Goal: Information Seeking & Learning: Learn about a topic

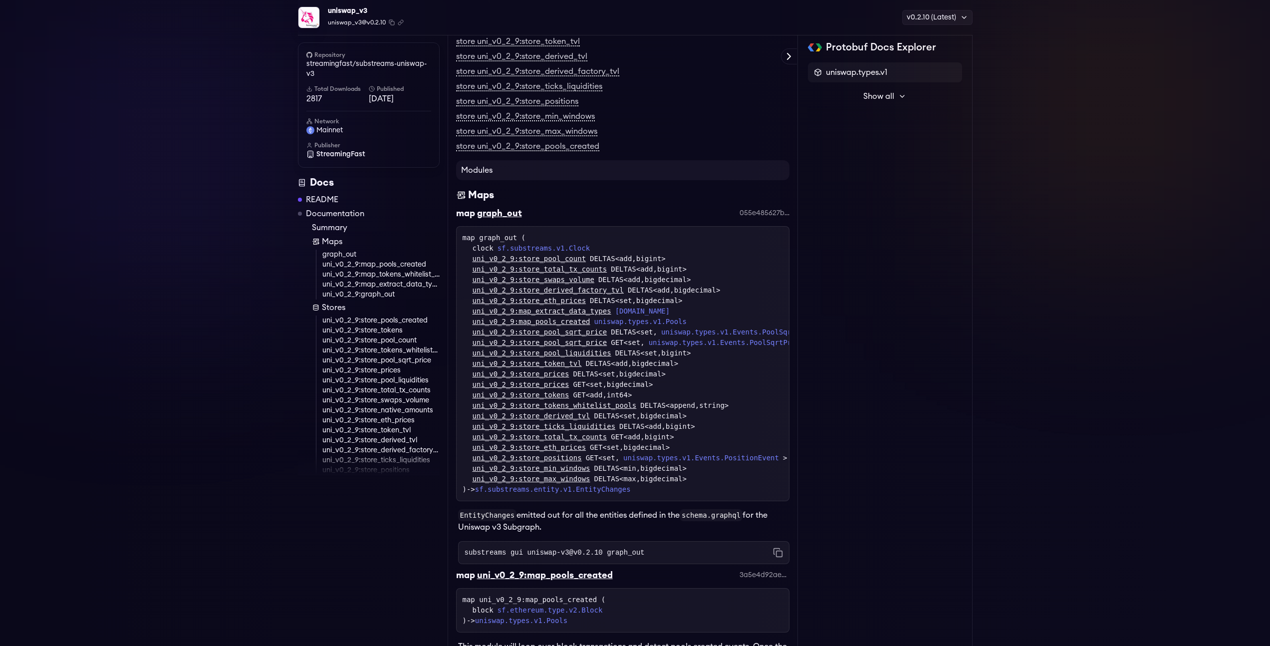
scroll to position [640, 0]
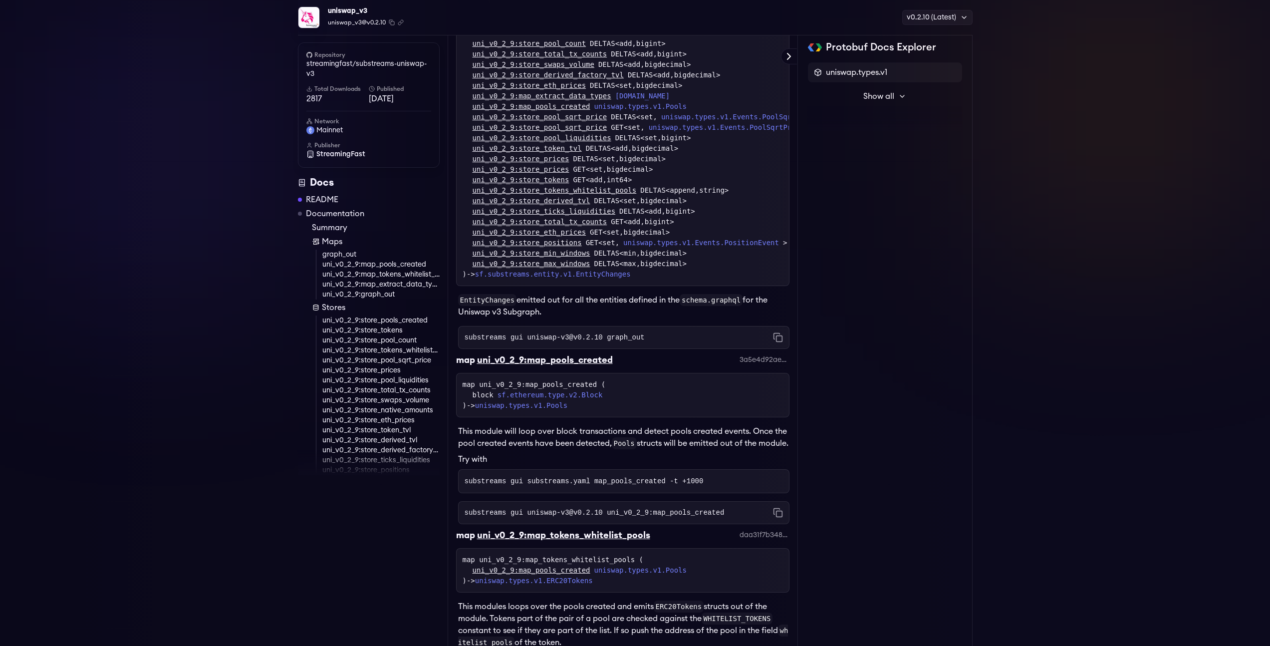
click at [553, 310] on p "EntityChanges emitted out for all the entities defined in the schema.graphql fo…" at bounding box center [623, 306] width 331 height 24
click at [551, 317] on p "EntityChanges emitted out for all the entities defined in the schema.graphql fo…" at bounding box center [623, 306] width 331 height 24
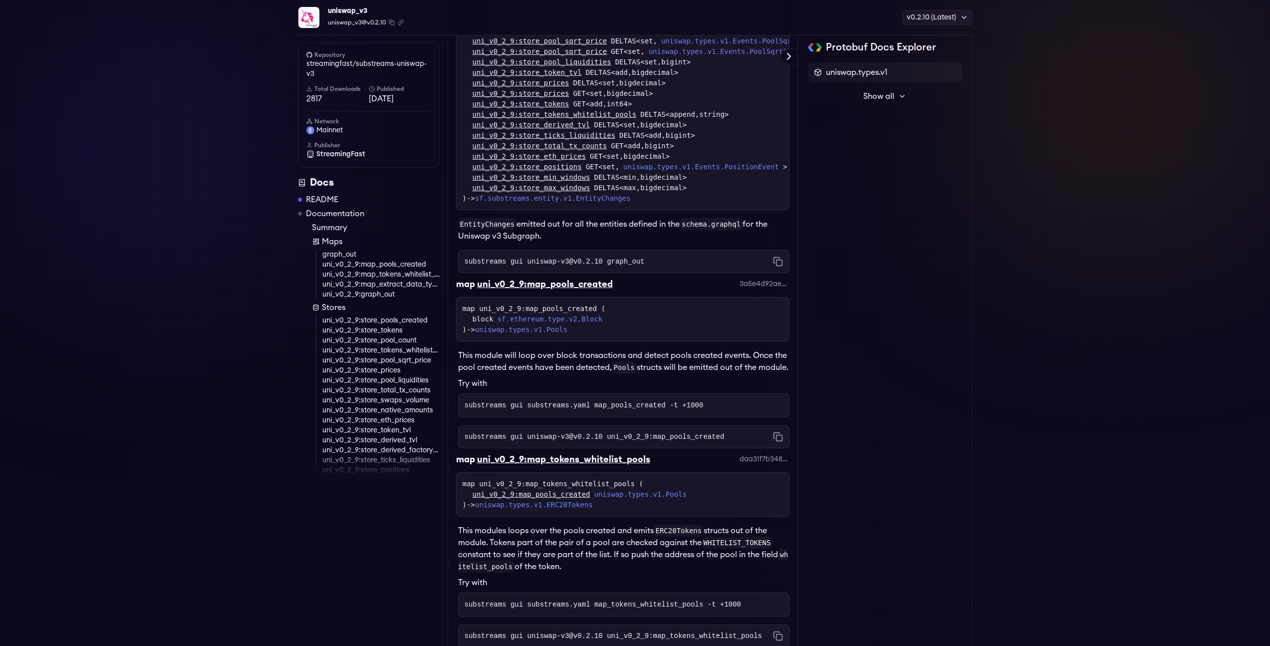
scroll to position [726, 0]
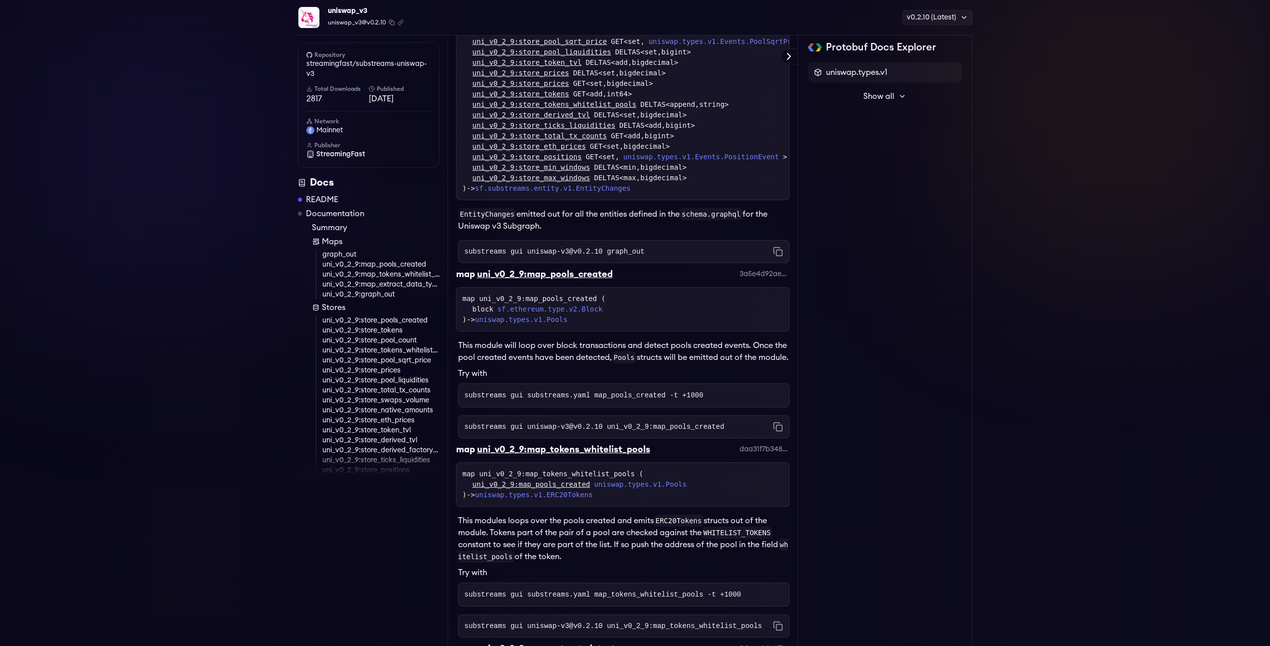
click at [610, 257] on code "substreams gui uniswap-v3@v0.2.10 graph_out" at bounding box center [555, 252] width 180 height 10
click at [612, 257] on code "substreams gui uniswap-v3@v0.2.10 graph_out" at bounding box center [555, 252] width 180 height 10
click at [603, 281] on div "uni_v0_2_9:map_pools_created" at bounding box center [545, 274] width 136 height 14
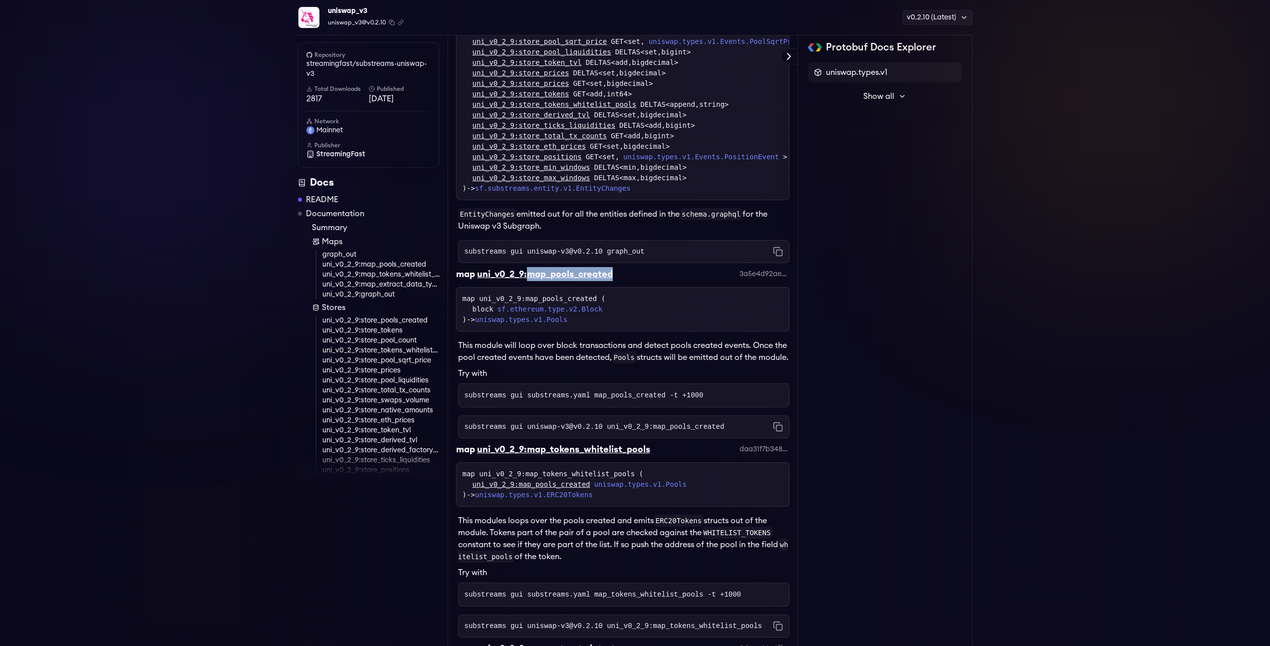
click at [603, 281] on div "uni_v0_2_9:map_pools_created" at bounding box center [545, 274] width 136 height 14
click at [646, 283] on div "map uni_v0_2_9:map_pools_created 3a5e4d92aeccd801140b7a330e3a1c0407bae58d" at bounding box center [622, 277] width 333 height 20
click at [615, 283] on div "map uni_v0_2_9:map_pools_created 3a5e4d92aeccd801140b7a330e3a1c0407bae58d" at bounding box center [622, 277] width 333 height 20
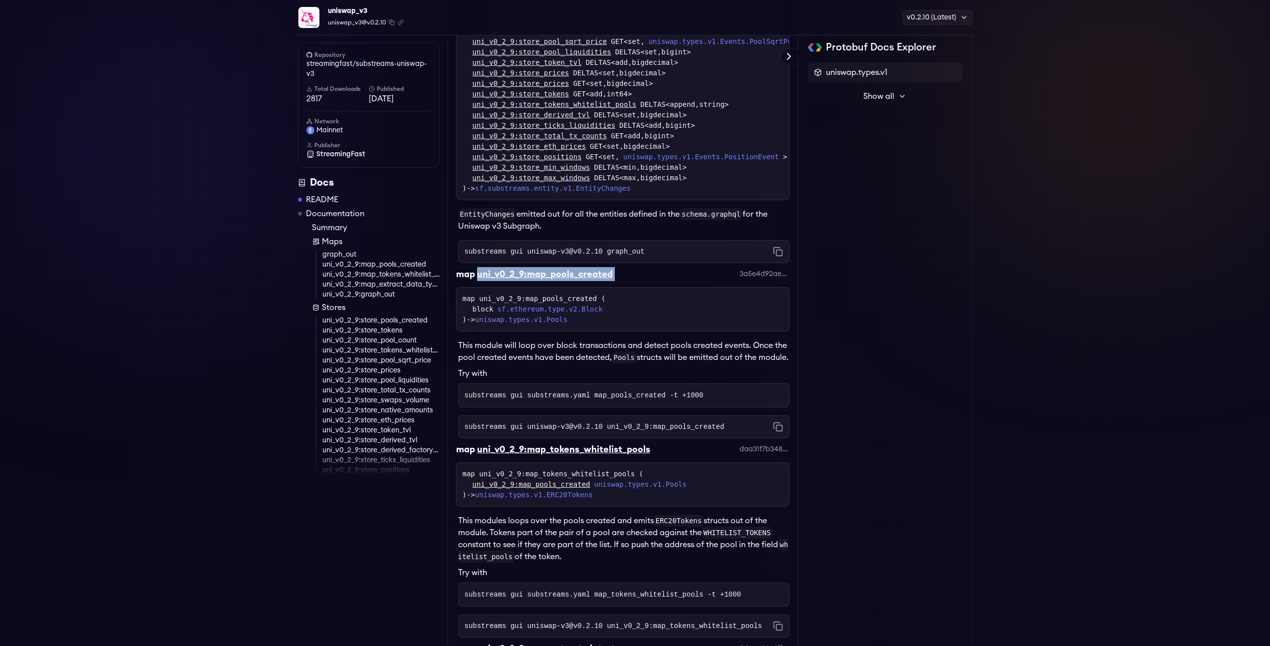
click at [615, 283] on div "map uni_v0_2_9:map_pools_created 3a5e4d92aeccd801140b7a330e3a1c0407bae58d" at bounding box center [622, 277] width 333 height 20
click at [623, 282] on div "map uni_v0_2_9:map_pools_created 3a5e4d92aeccd801140b7a330e3a1c0407bae58d" at bounding box center [622, 277] width 333 height 20
click at [592, 281] on div "uni_v0_2_9:map_pools_created" at bounding box center [545, 274] width 136 height 14
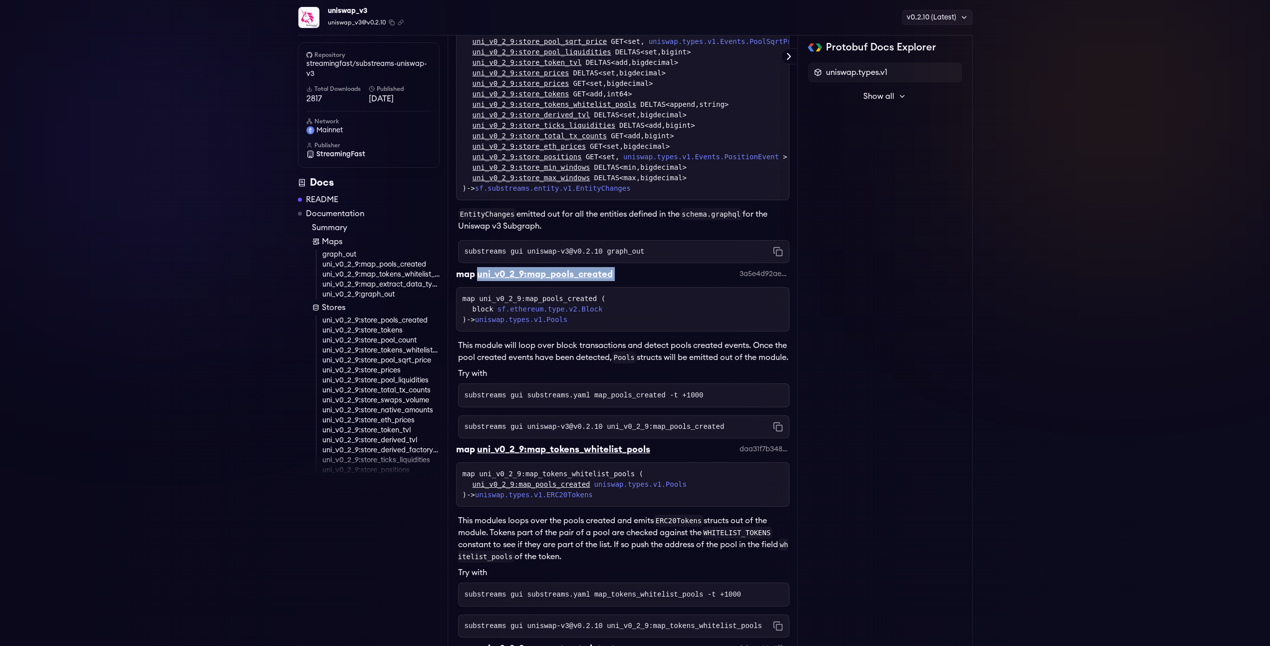
click at [592, 281] on div "uni_v0_2_9:map_pools_created" at bounding box center [545, 274] width 136 height 14
click at [625, 281] on div "map uni_v0_2_9:map_pools_created 3a5e4d92aeccd801140b7a330e3a1c0407bae58d" at bounding box center [622, 277] width 333 height 20
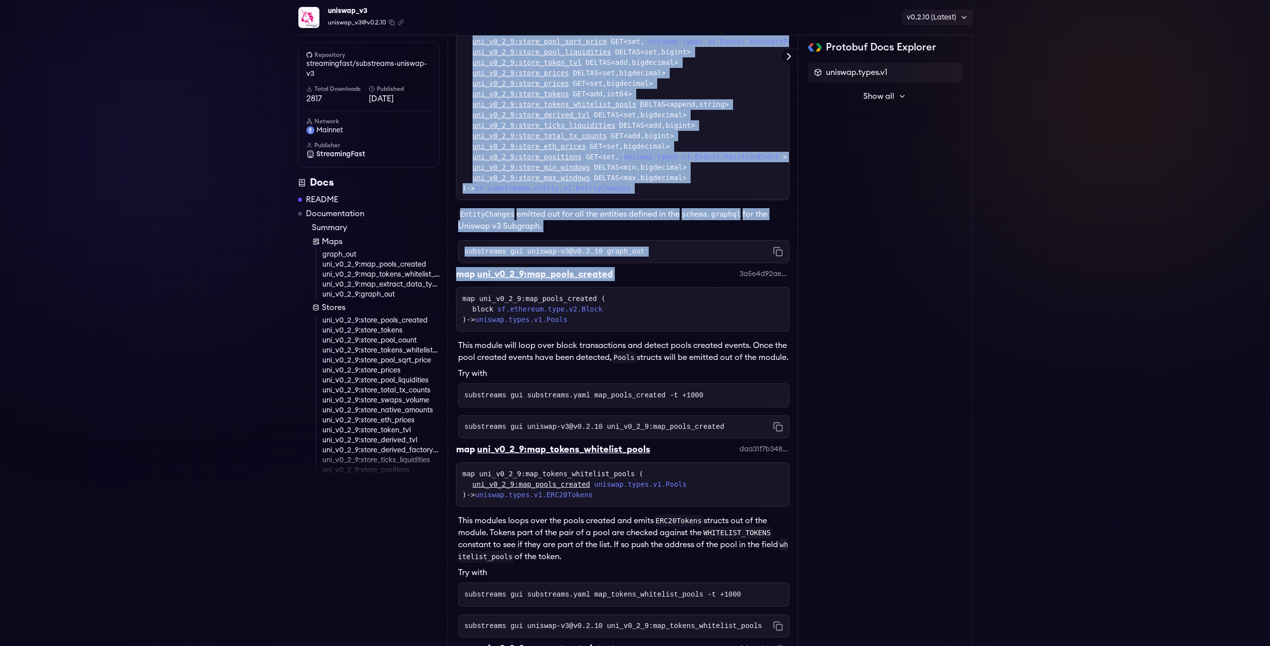
drag, startPoint x: 625, startPoint y: 281, endPoint x: 444, endPoint y: 283, distance: 181.2
click at [506, 281] on div "uni_v0_2_9:map_pools_created" at bounding box center [545, 274] width 136 height 14
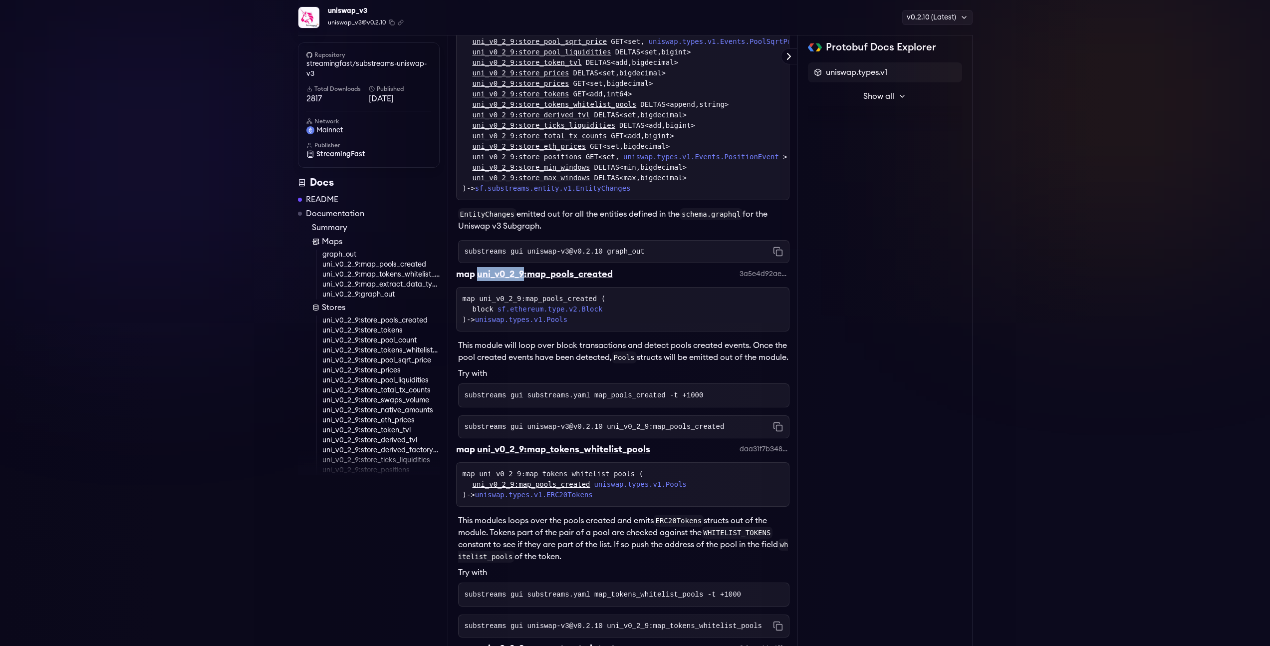
click at [506, 281] on div "uni_v0_2_9:map_pools_created" at bounding box center [545, 274] width 136 height 14
click at [511, 281] on div "uni_v0_2_9:map_pools_created" at bounding box center [545, 274] width 136 height 14
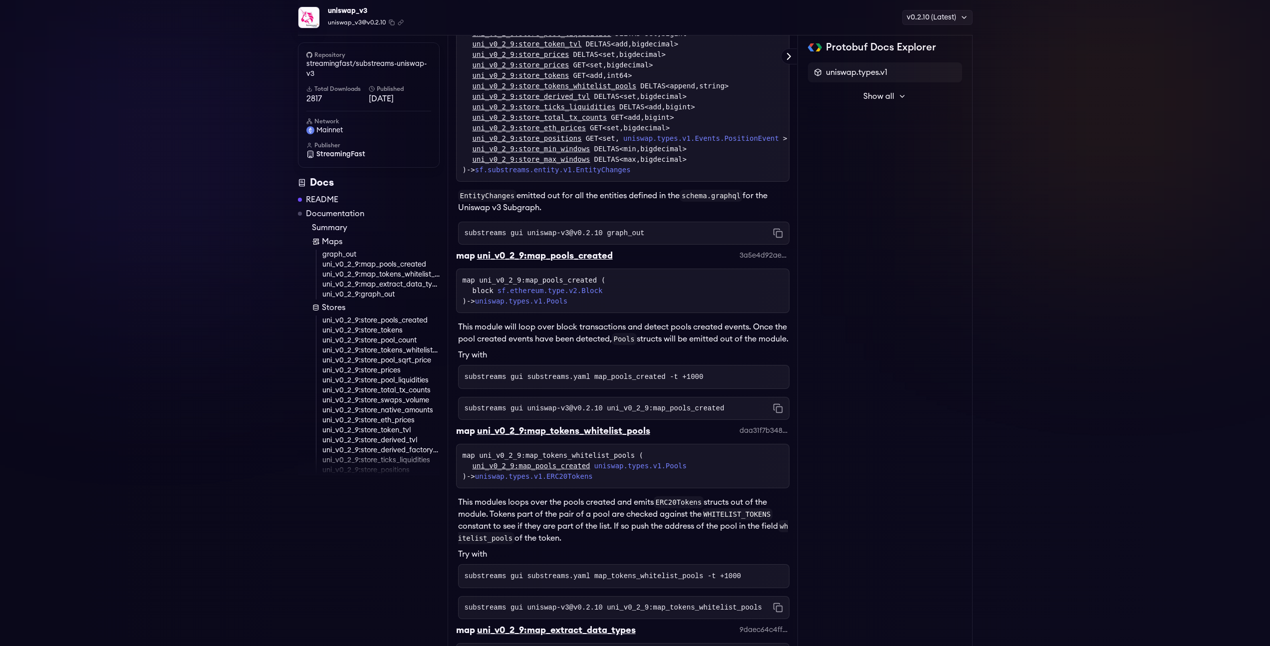
scroll to position [745, 0]
drag, startPoint x: 471, startPoint y: 316, endPoint x: 455, endPoint y: 284, distance: 35.9
click at [477, 304] on span "-> uniswap.types.v1.Pools" at bounding box center [517, 300] width 101 height 8
drag, startPoint x: 475, startPoint y: 311, endPoint x: 456, endPoint y: 290, distance: 27.9
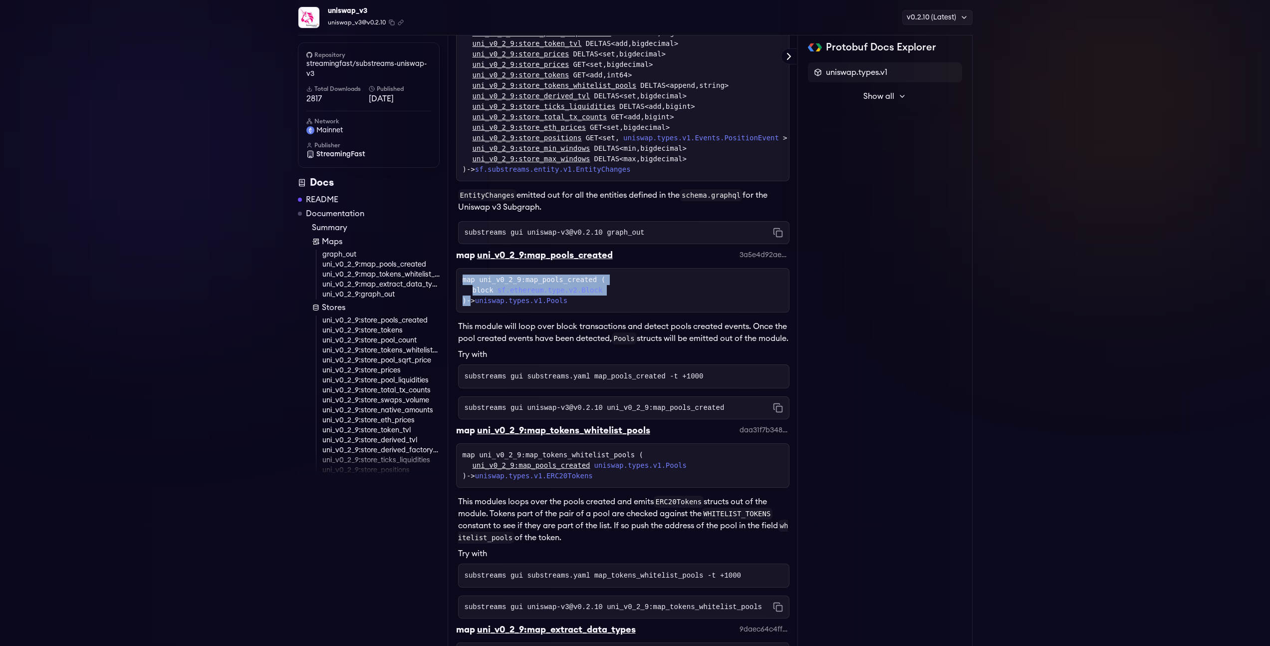
click at [456, 290] on div "map uni_v0_2_9:map_pools_created ( block sf.ethereum.type.v2.Block ) -> uniswap…" at bounding box center [622, 290] width 333 height 44
click at [475, 304] on span "-> uniswap.types.v1.Pools" at bounding box center [517, 300] width 101 height 8
drag, startPoint x: 473, startPoint y: 313, endPoint x: 448, endPoint y: 273, distance: 47.2
click at [481, 289] on div "map uni_v0_2_9:map_pools_created ( block sf.ethereum.type.v2.Block ) -> uniswap…" at bounding box center [623, 289] width 320 height 31
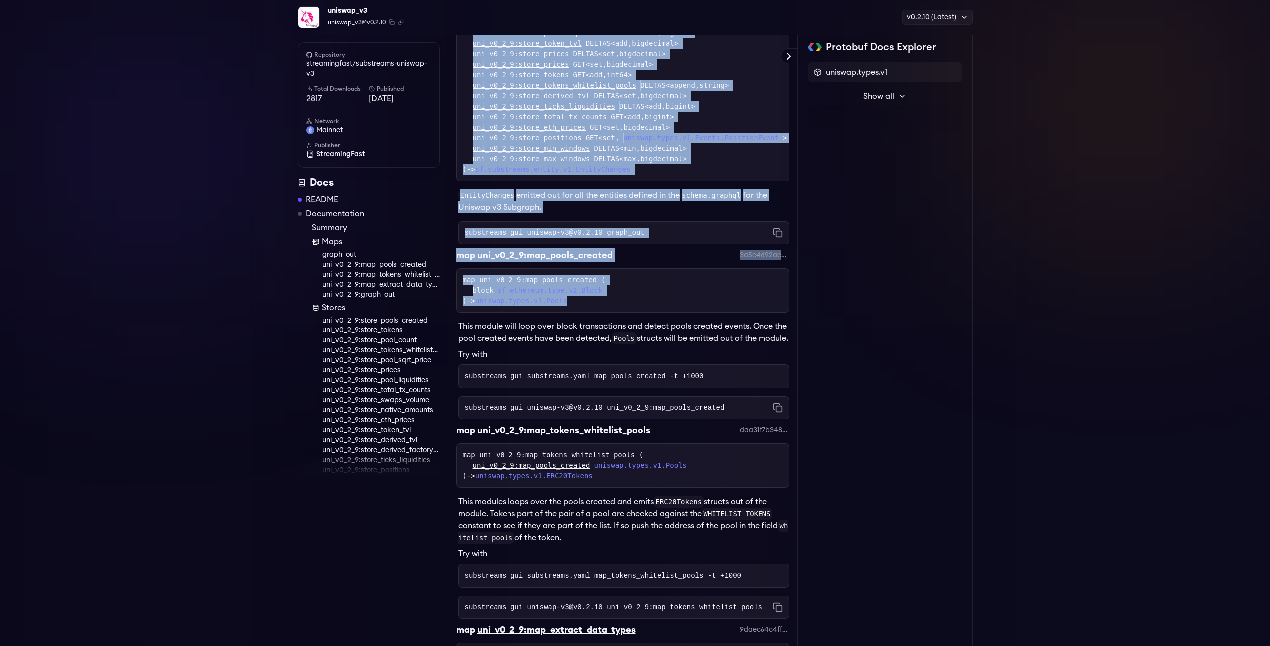
drag, startPoint x: 590, startPoint y: 307, endPoint x: 447, endPoint y: 288, distance: 144.5
click at [633, 306] on div "map uni_v0_2_9:map_pools_created ( block sf.ethereum.type.v2.Block ) -> uniswap…" at bounding box center [623, 289] width 320 height 31
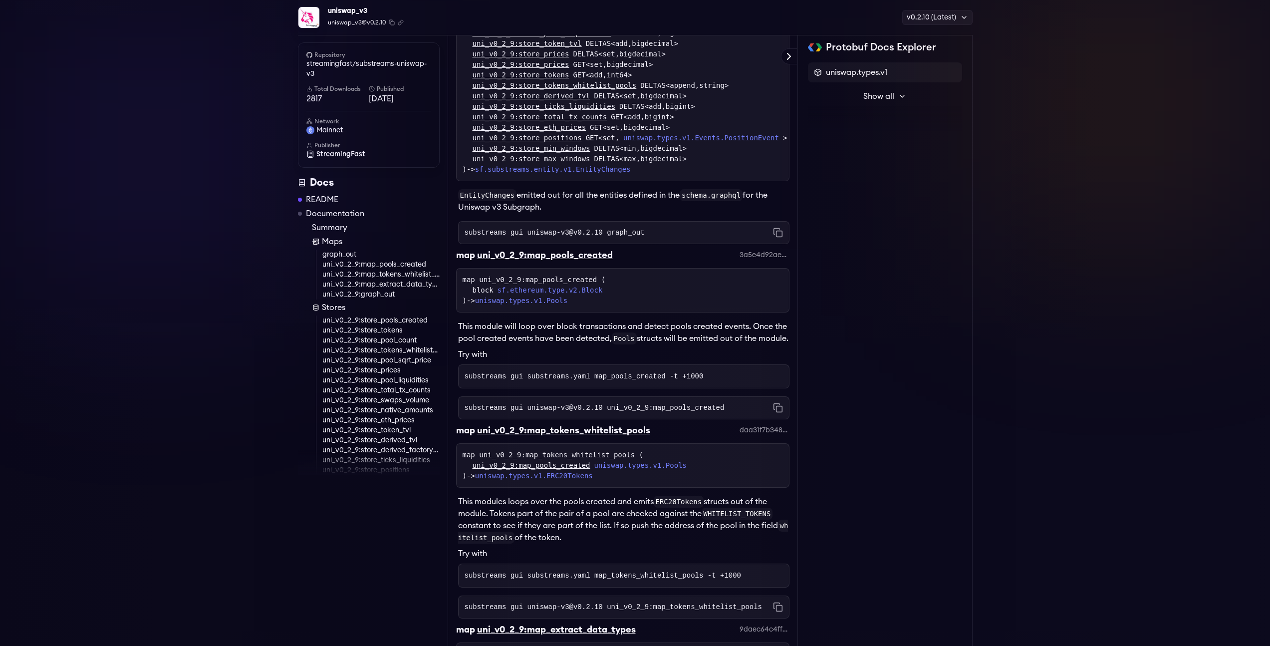
click at [548, 286] on div "map uni_v0_2_9:map_pools_created ( block sf.ethereum.type.v2.Block ) -> uniswap…" at bounding box center [623, 289] width 320 height 31
click at [601, 306] on div "map uni_v0_2_9:map_pools_created ( block sf.ethereum.type.v2.Block ) -> uniswap…" at bounding box center [623, 289] width 320 height 31
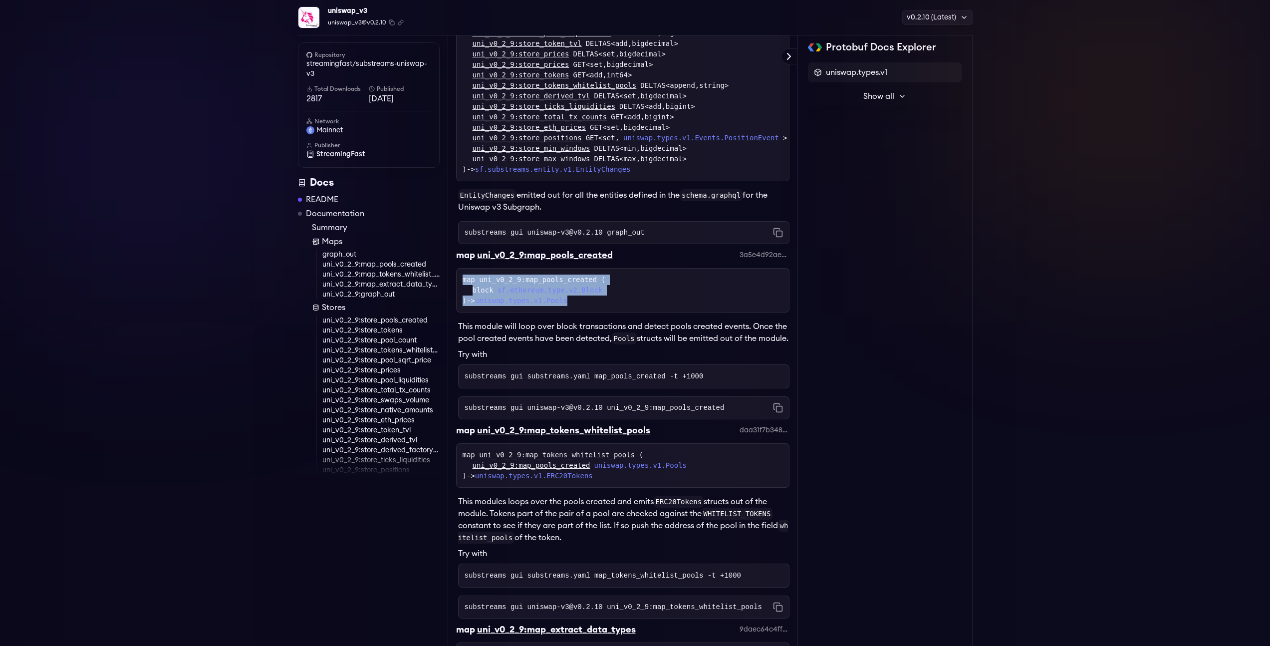
drag, startPoint x: 600, startPoint y: 308, endPoint x: 452, endPoint y: 292, distance: 149.0
click at [678, 295] on div "block sf.ethereum.type.v2.Block" at bounding box center [628, 290] width 310 height 10
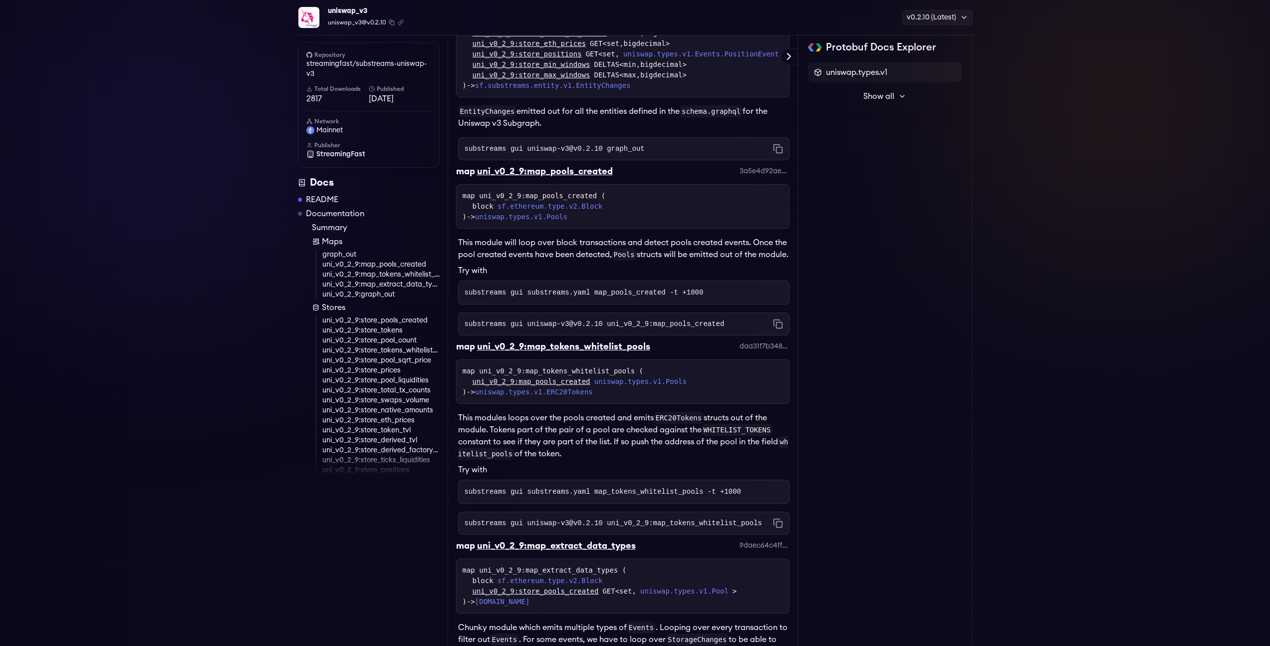
scroll to position [832, 0]
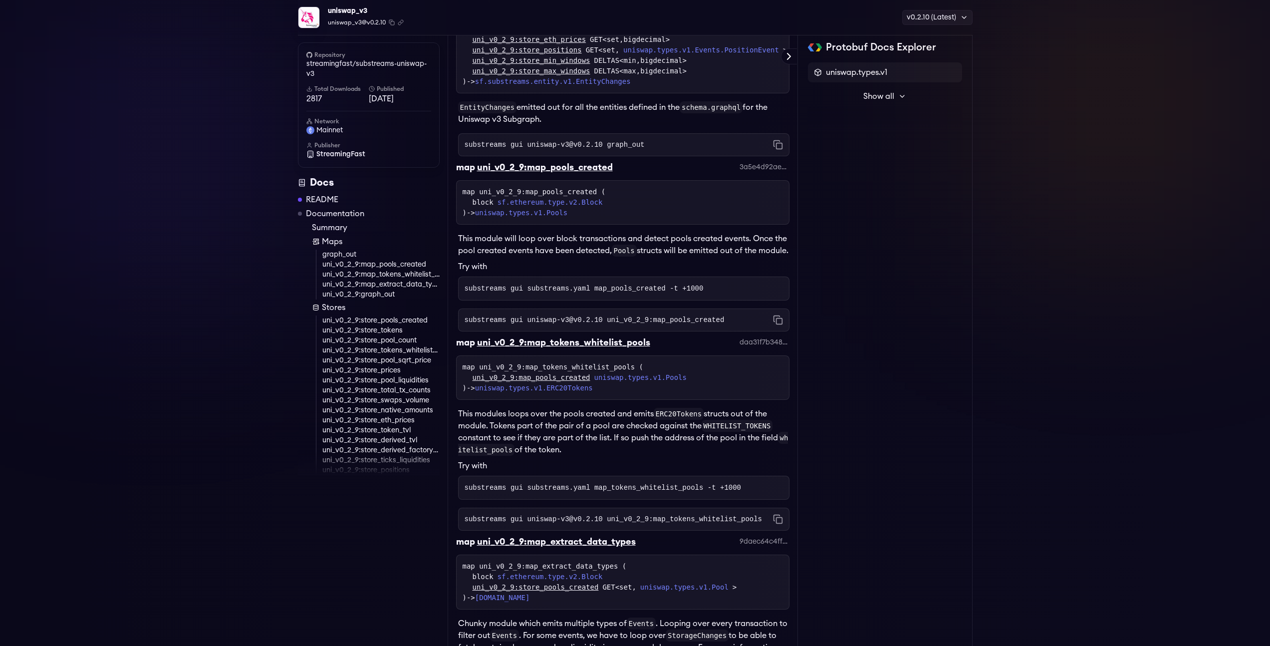
drag, startPoint x: 503, startPoint y: 272, endPoint x: 456, endPoint y: 250, distance: 51.3
click at [456, 250] on div "This module will loop over block transactions and detect pools created events. …" at bounding box center [622, 263] width 333 height 76
click at [582, 257] on p "This module will loop over block transactions and detect pools created events. …" at bounding box center [623, 245] width 331 height 24
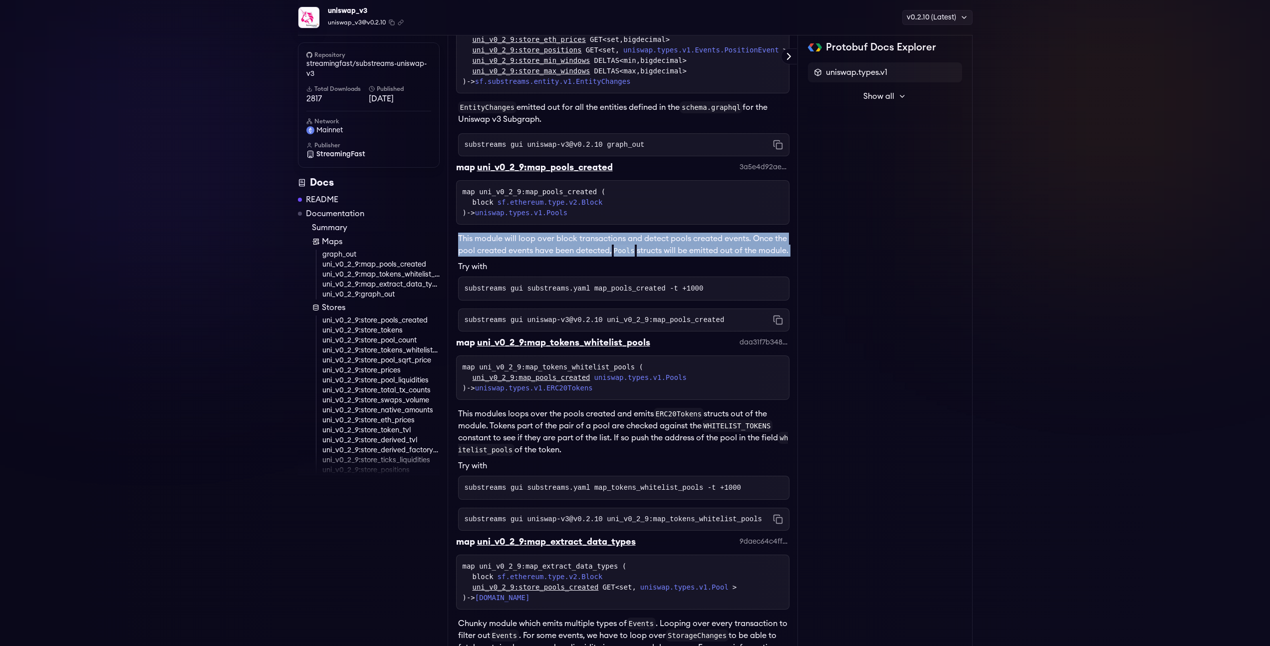
click at [582, 257] on p "This module will loop over block transactions and detect pools created events. …" at bounding box center [623, 245] width 331 height 24
drag, startPoint x: 457, startPoint y: 248, endPoint x: 565, endPoint y: 300, distance: 121.0
click at [565, 300] on div "This module will loop over block transactions and detect pools created events. …" at bounding box center [622, 263] width 333 height 76
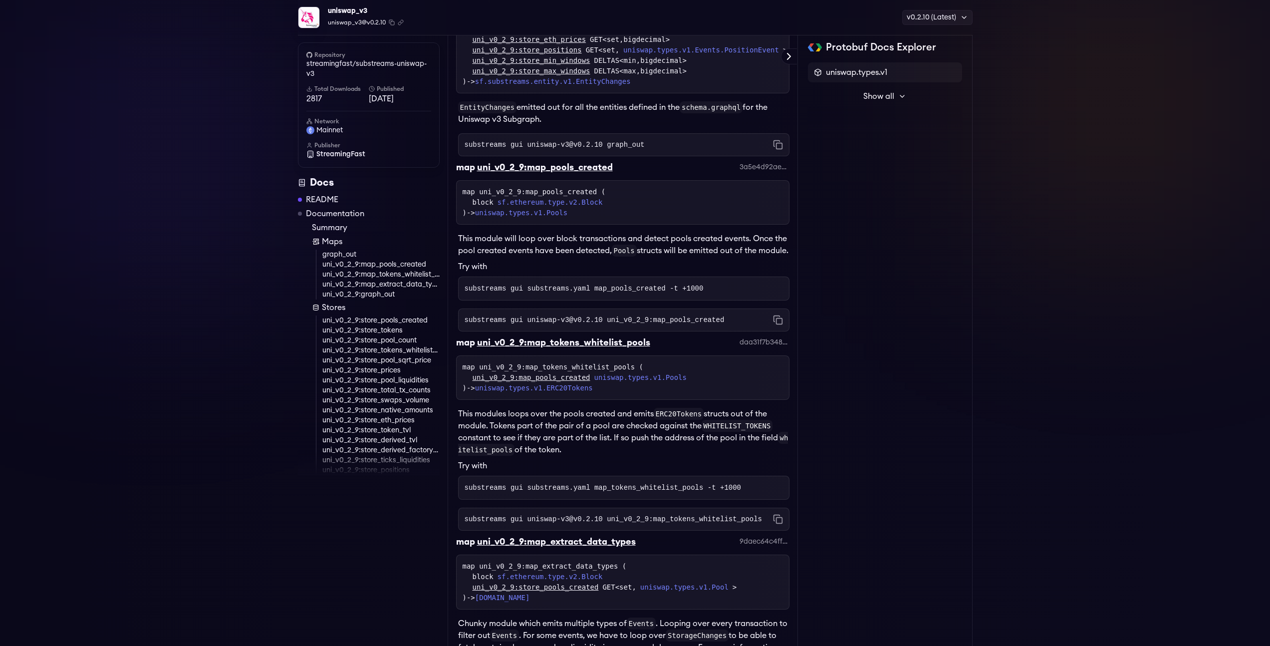
click at [614, 292] on code "substreams gui substreams.yaml map_pools_created -t +1000" at bounding box center [584, 288] width 239 height 8
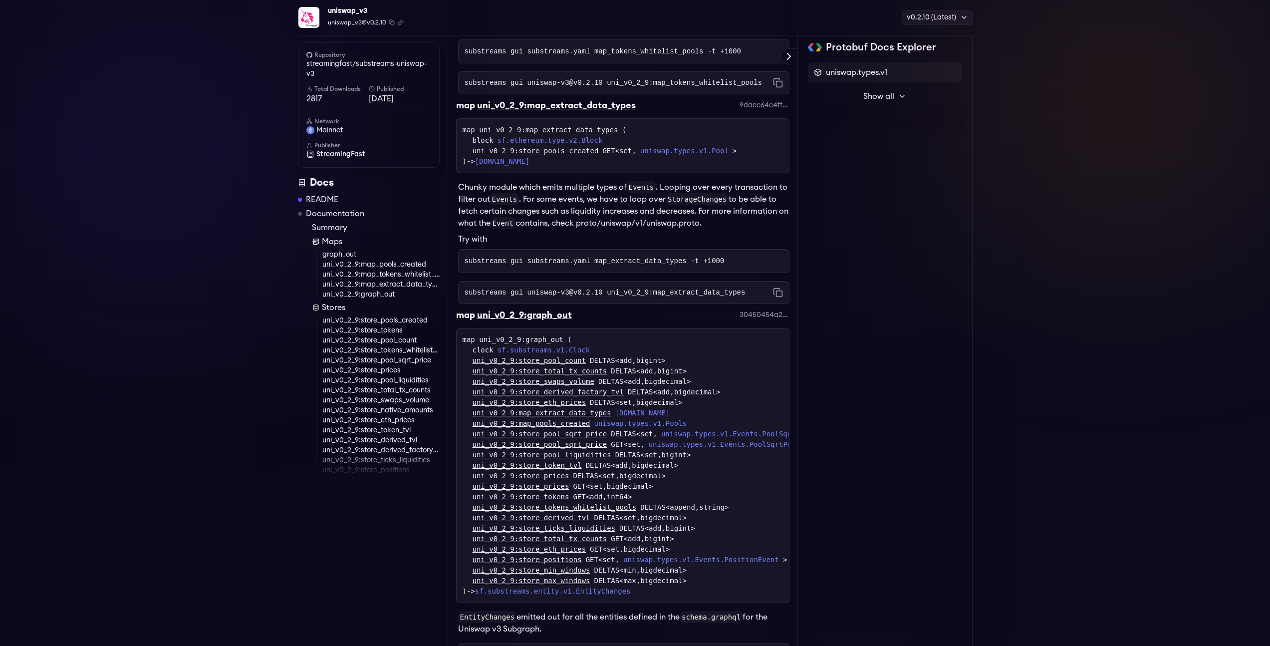
scroll to position [1047, 0]
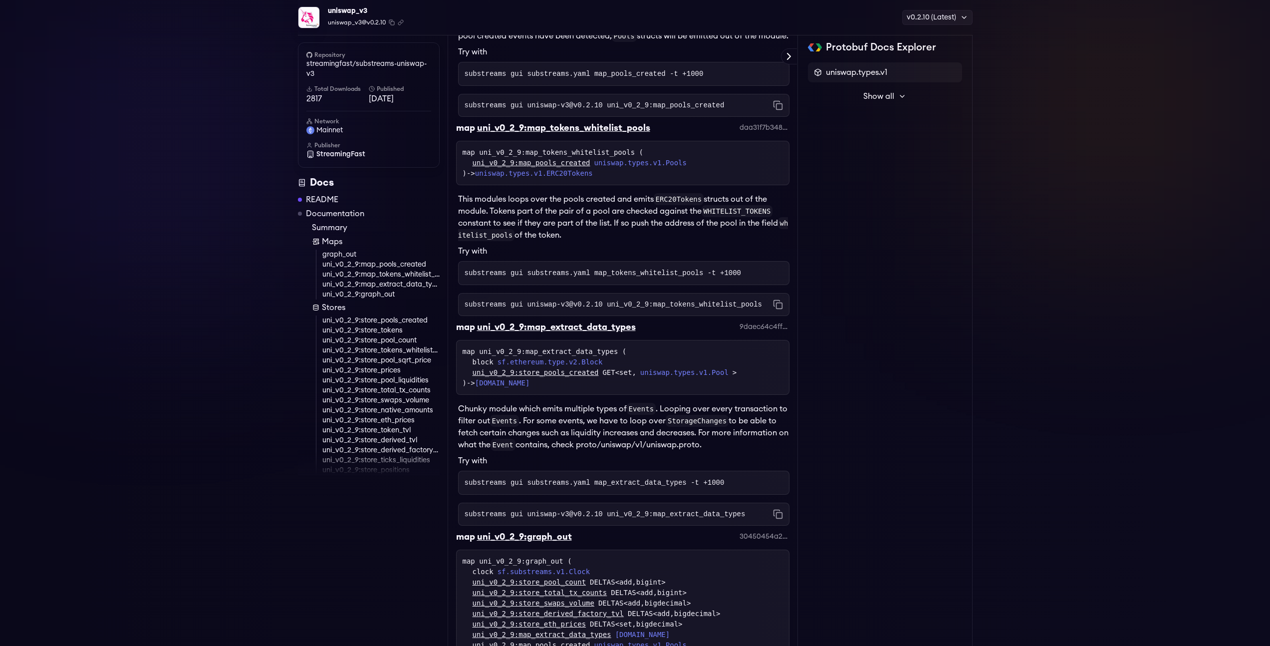
click at [634, 277] on code "substreams gui substreams.yaml map_tokens_whitelist_pools -t +1000" at bounding box center [603, 273] width 277 height 8
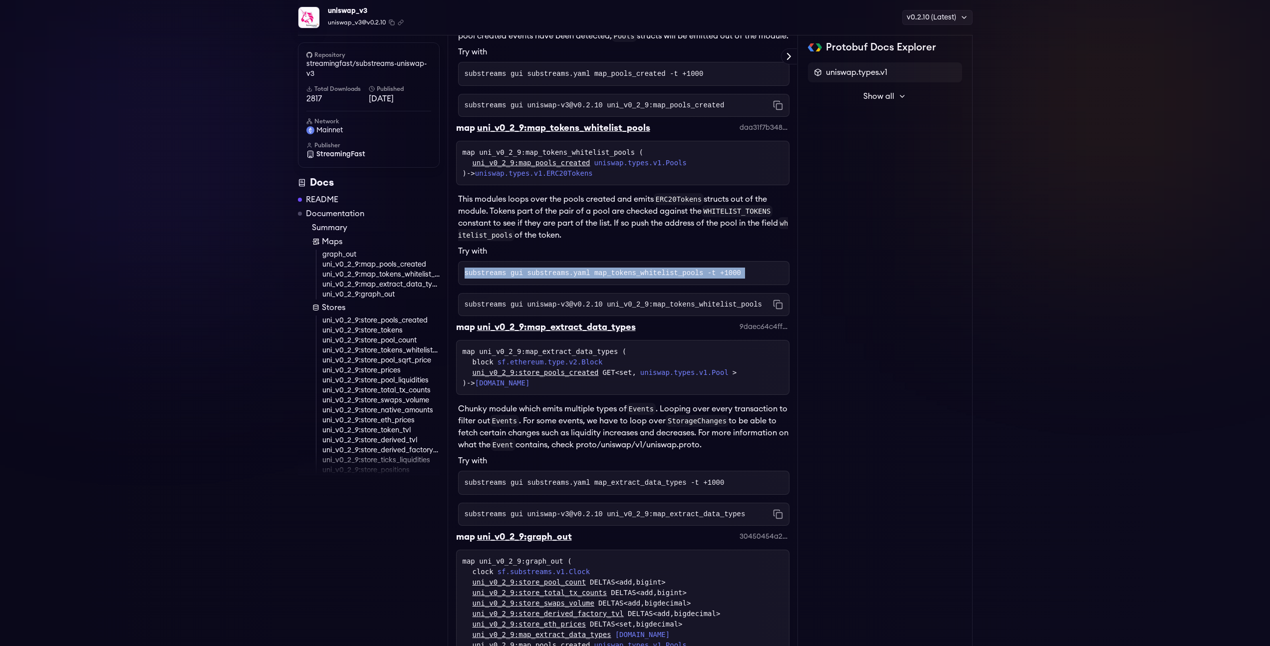
click at [634, 277] on code "substreams gui substreams.yaml map_tokens_whitelist_pools -t +1000" at bounding box center [603, 273] width 277 height 8
click at [573, 241] on p "This modules loops over the pools created and emits ERC20Tokens structs out of …" at bounding box center [623, 217] width 331 height 48
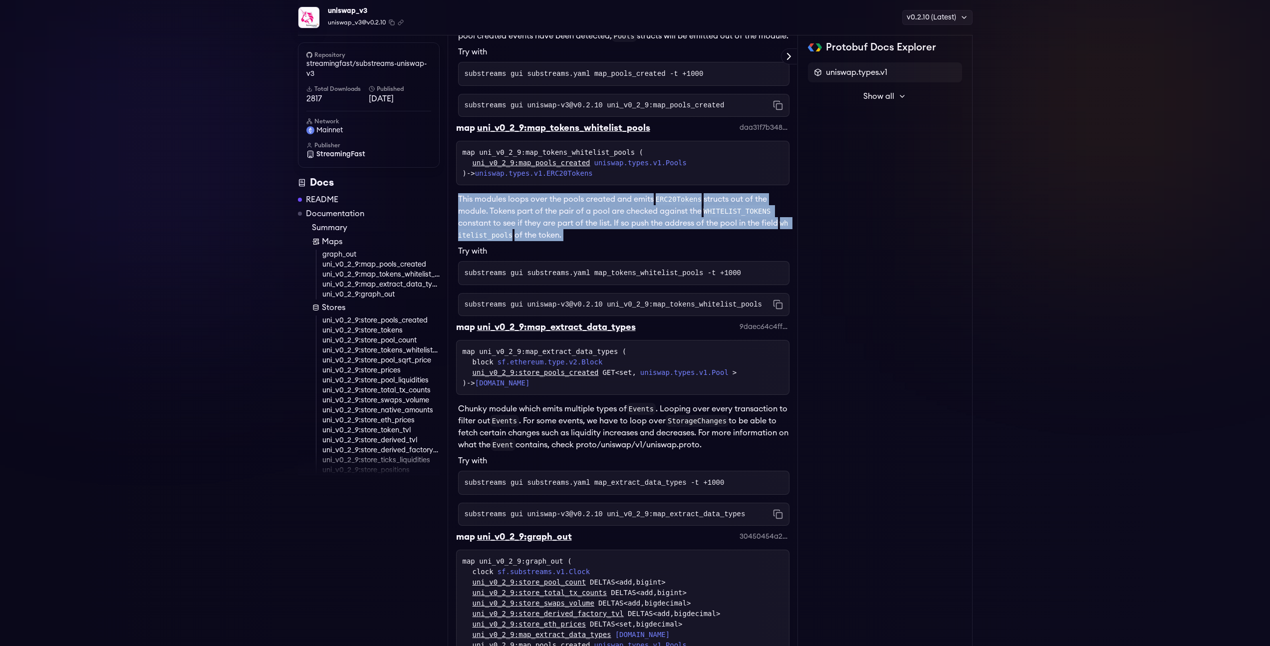
drag, startPoint x: 504, startPoint y: 246, endPoint x: 452, endPoint y: 222, distance: 57.0
click at [613, 229] on p "This modules loops over the pools created and emits ERC20Tokens structs out of …" at bounding box center [623, 217] width 331 height 48
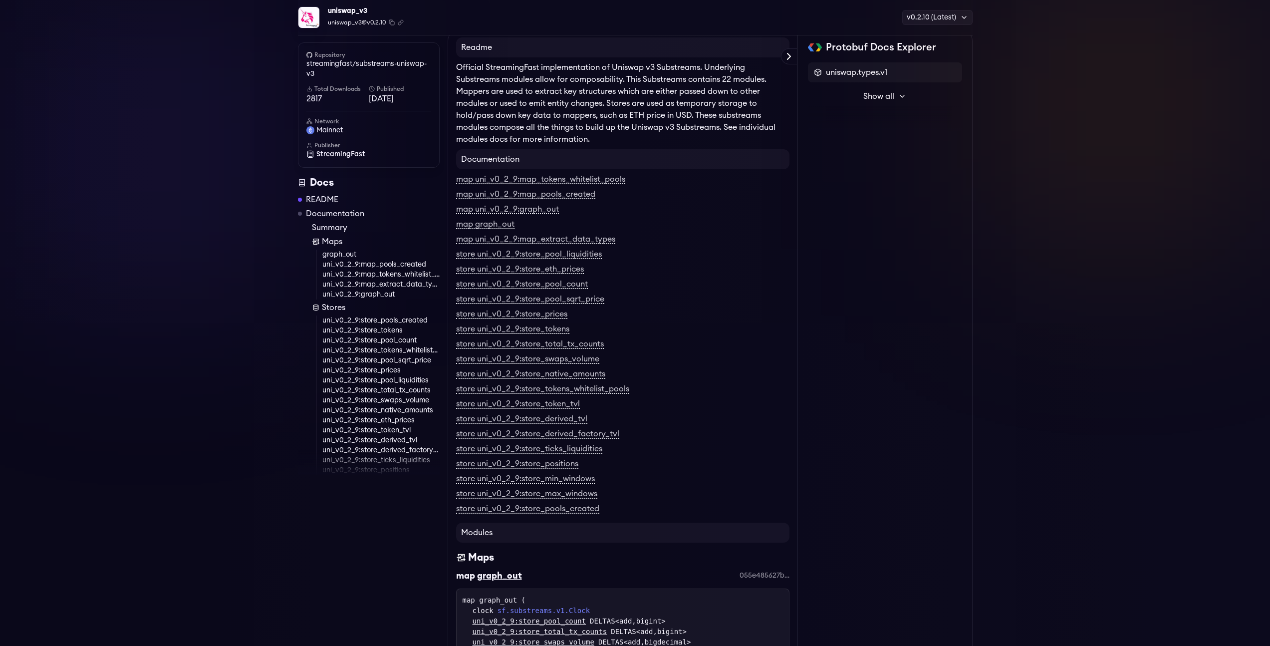
scroll to position [0, 0]
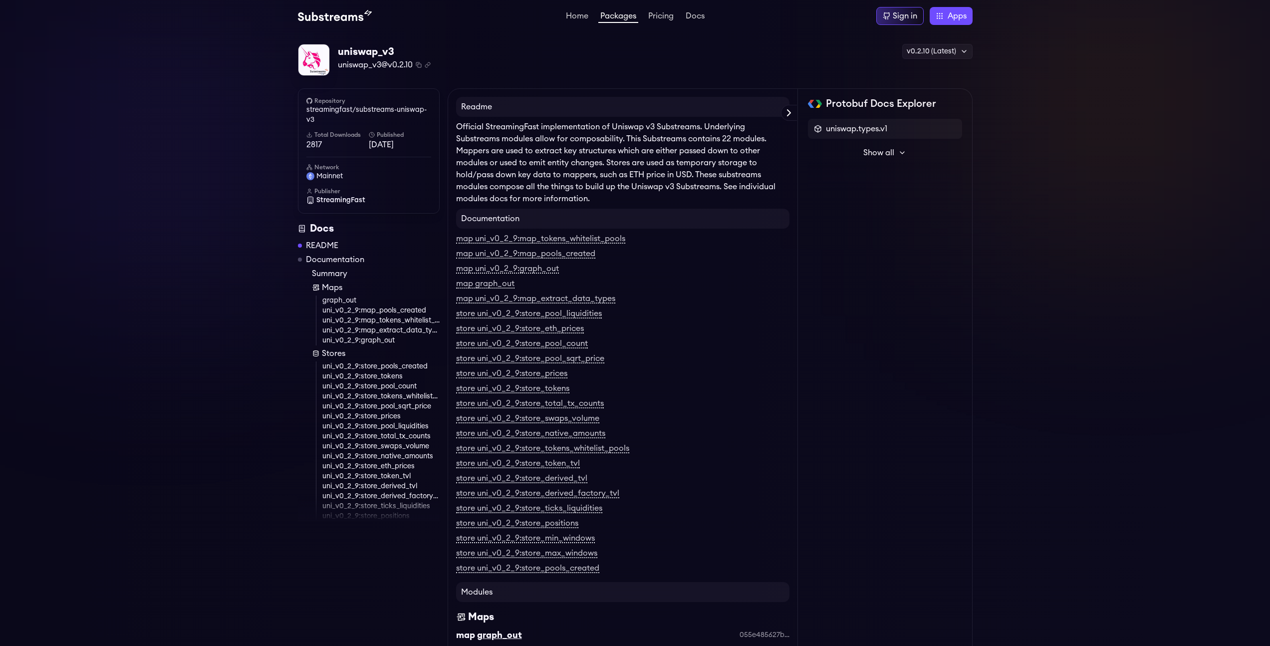
click at [580, 203] on p "Official StreamingFast implementation of Uniswap v3 Substreams. Underlying Subs…" at bounding box center [622, 163] width 333 height 84
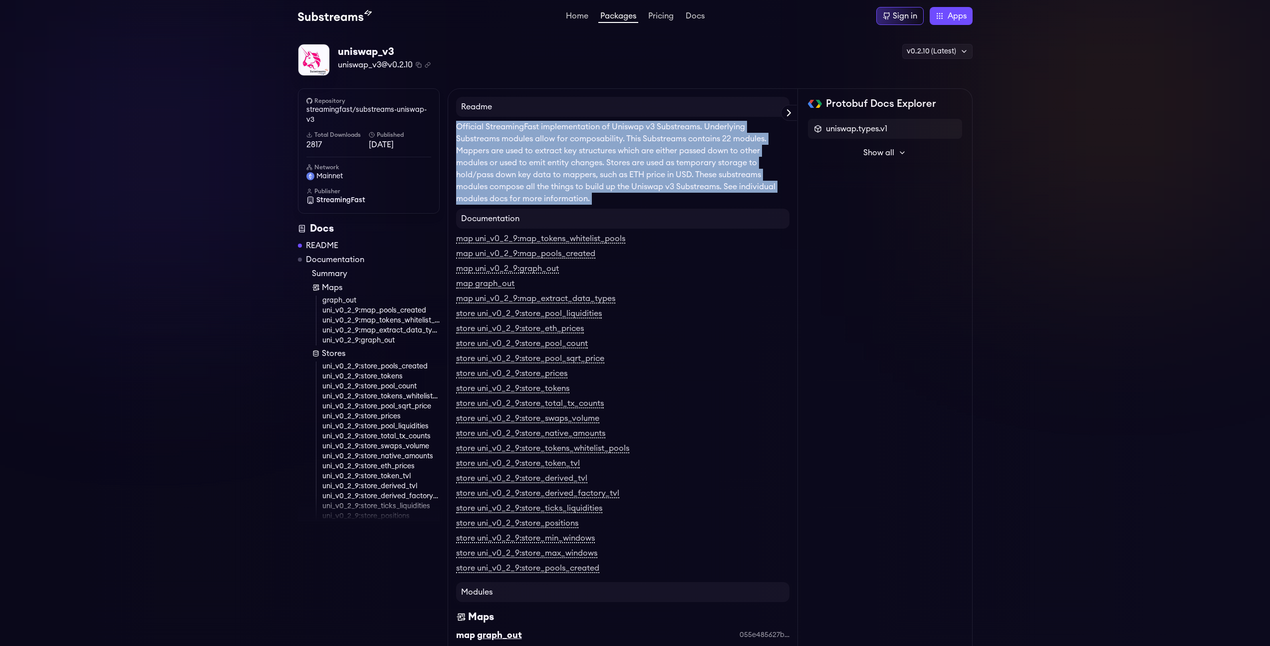
click at [580, 203] on p "Official StreamingFast implementation of Uniswap v3 Substreams. Underlying Subs…" at bounding box center [622, 163] width 333 height 84
click at [643, 190] on p "Official StreamingFast implementation of Uniswap v3 Substreams. Underlying Subs…" at bounding box center [622, 163] width 333 height 84
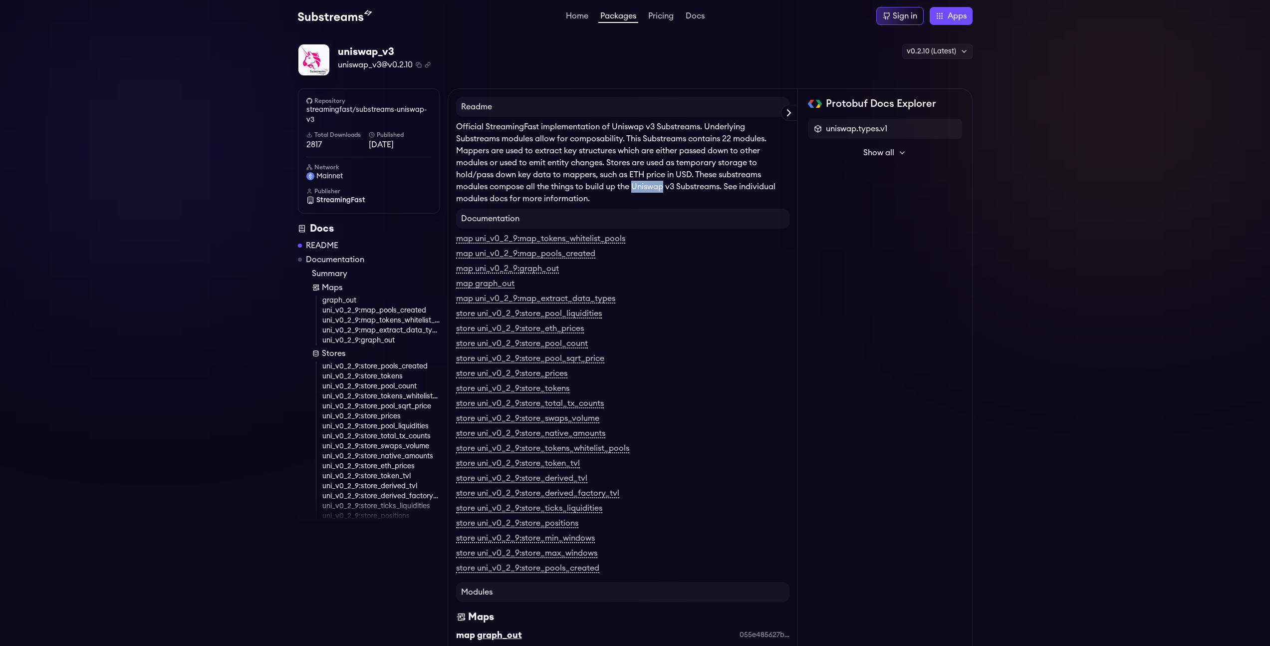
click at [643, 190] on p "Official StreamingFast implementation of Uniswap v3 Substreams. Underlying Subs…" at bounding box center [622, 163] width 333 height 84
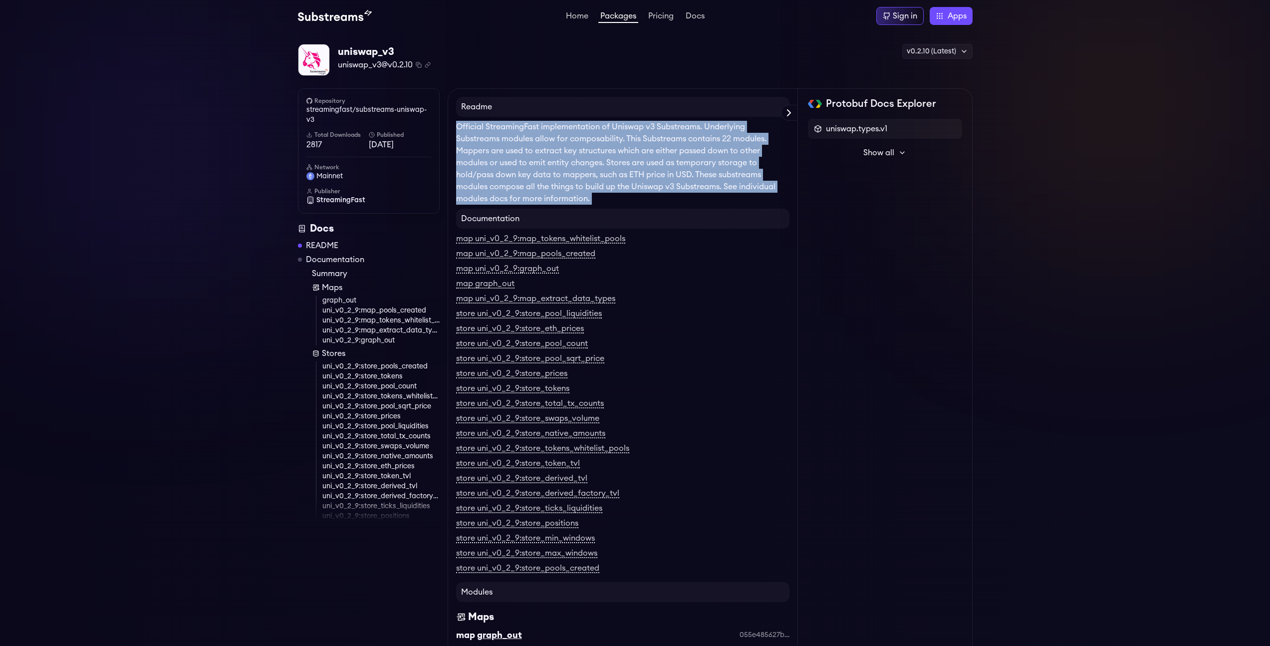
click at [643, 190] on p "Official StreamingFast implementation of Uniswap v3 Substreams. Underlying Subs…" at bounding box center [622, 163] width 333 height 84
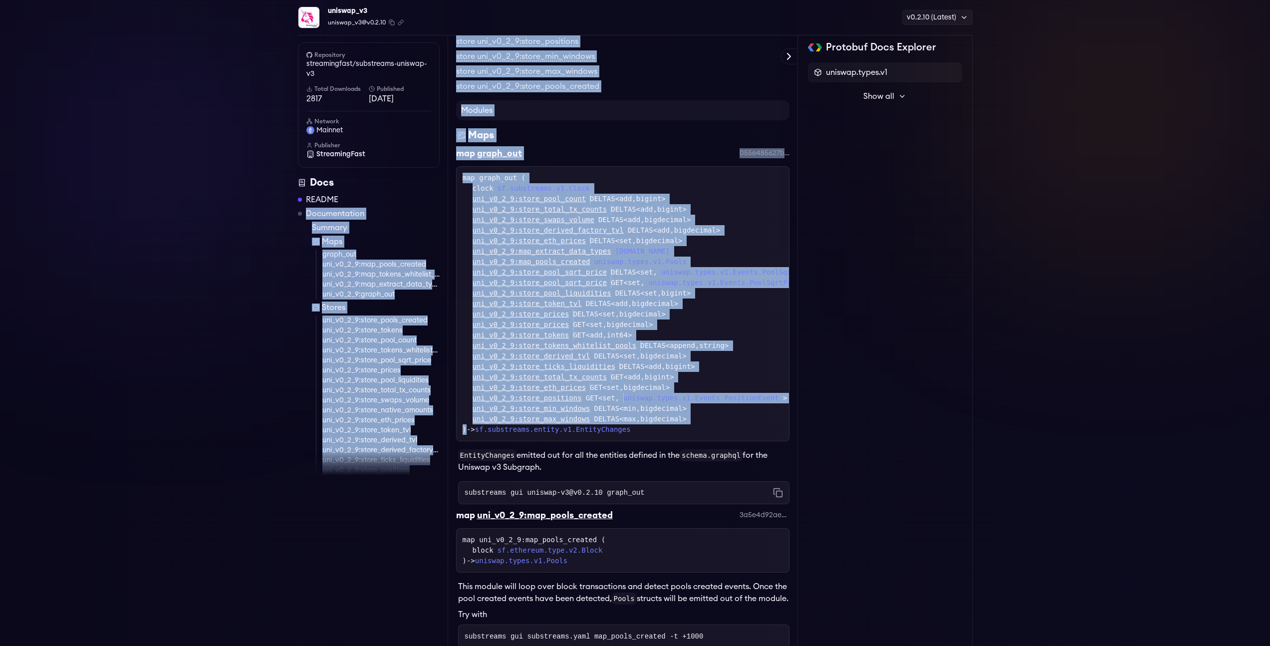
drag, startPoint x: 468, startPoint y: 430, endPoint x: 387, endPoint y: 203, distance: 240.6
click at [687, 165] on div "map graph_out 055e485627bcc1f8fb4cd8093de54665c8cedc33" at bounding box center [622, 156] width 333 height 20
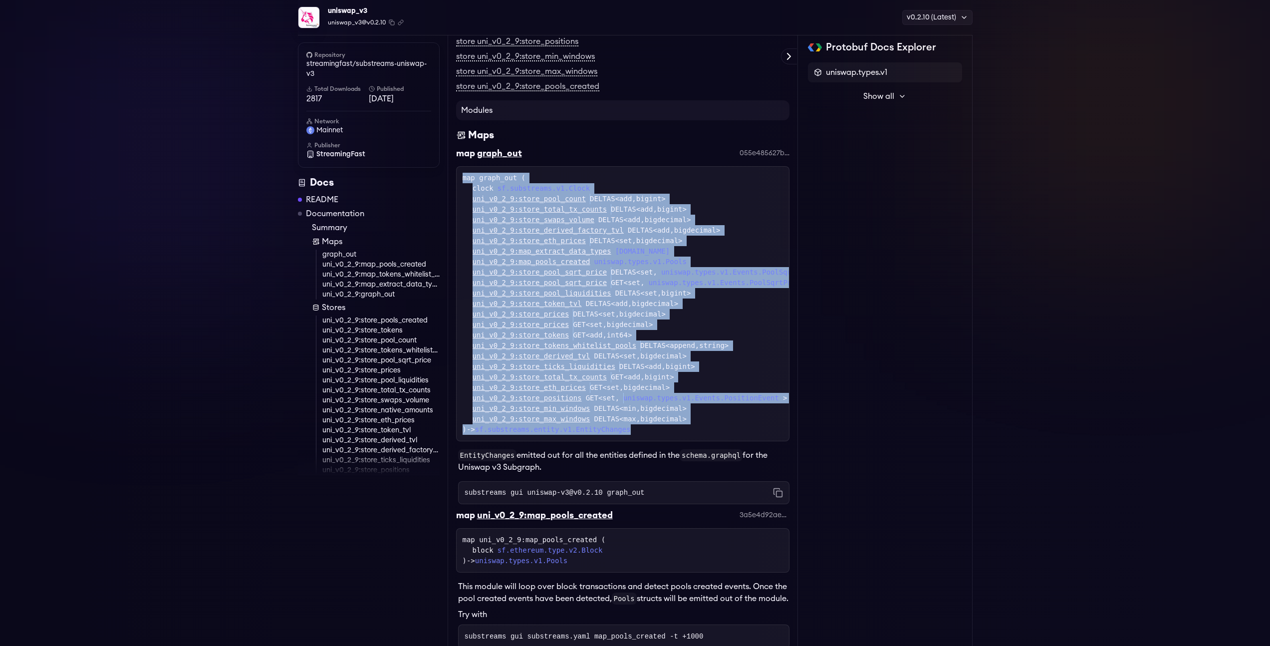
drag, startPoint x: 661, startPoint y: 431, endPoint x: 453, endPoint y: 178, distance: 327.6
click at [658, 174] on div "map graph_out ( clock sf.substreams.v1.Clock uni_v0_2_9:store_pool_count DELTAS…" at bounding box center [623, 304] width 320 height 262
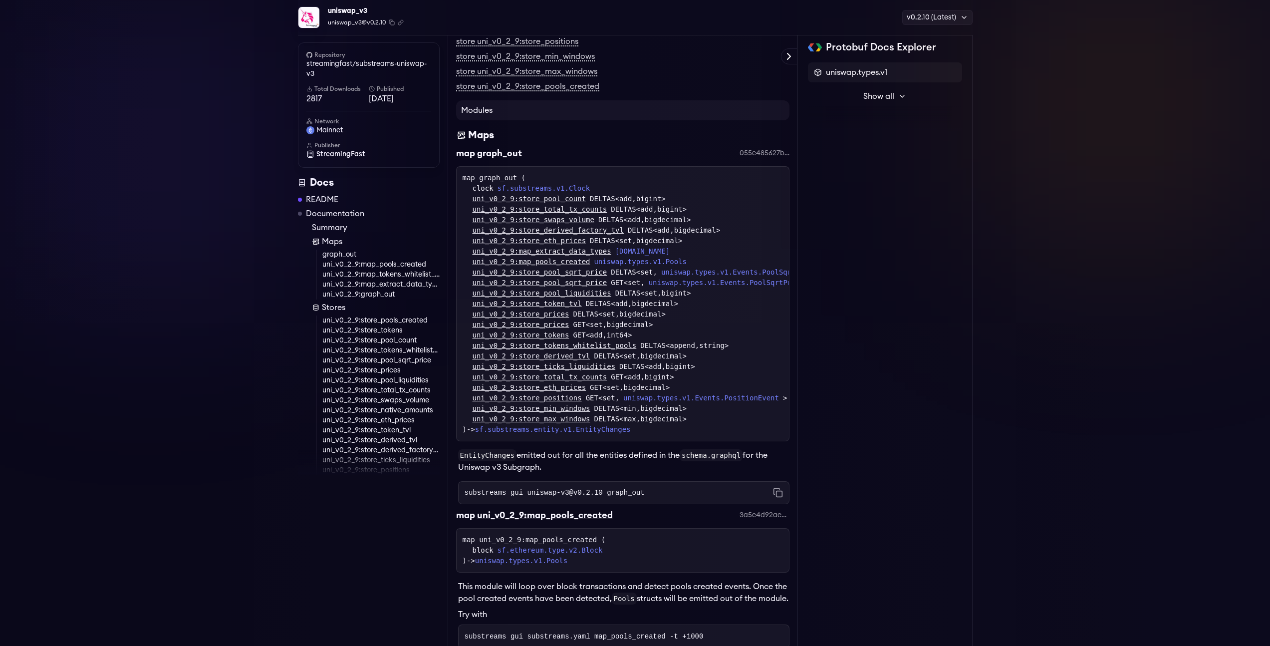
click at [683, 135] on div "Maps" at bounding box center [622, 135] width 333 height 14
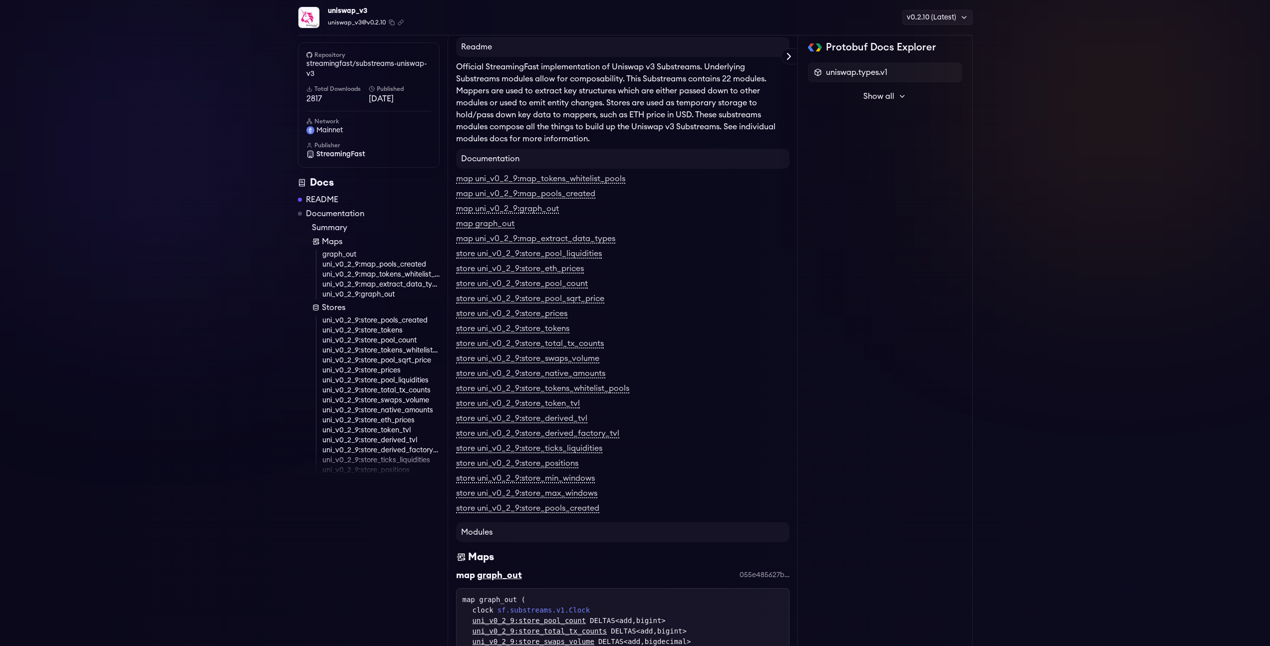
scroll to position [13, 0]
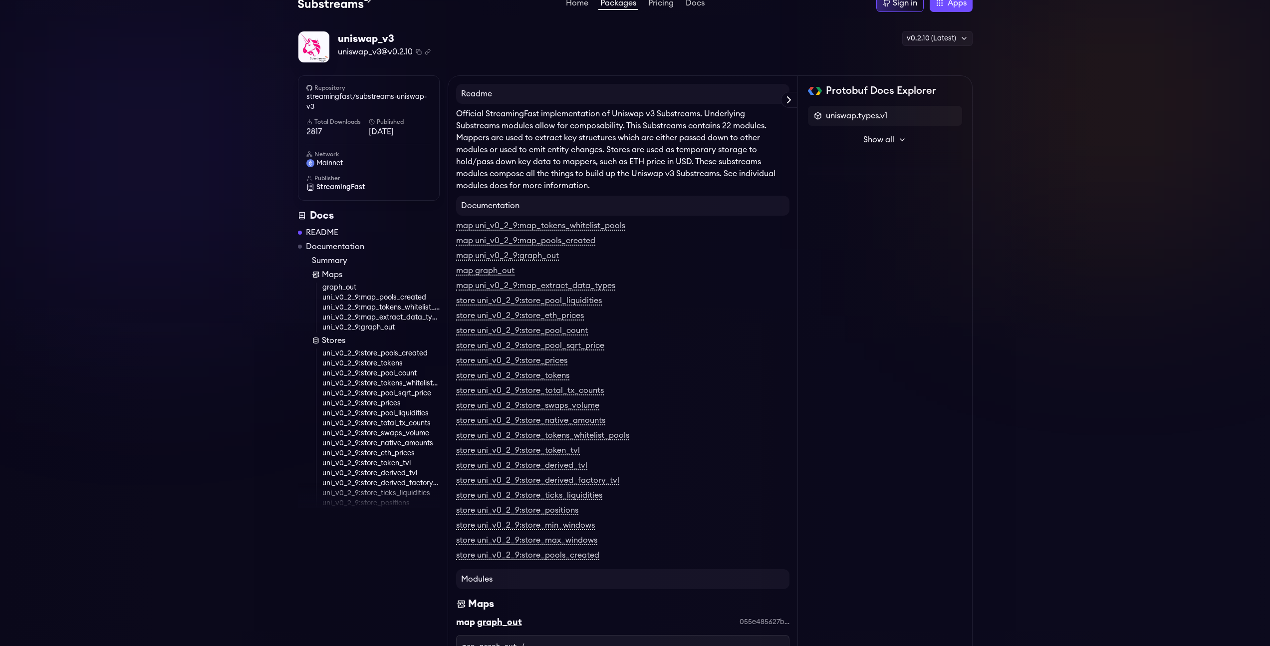
click at [660, 182] on p "Official StreamingFast implementation of Uniswap v3 Substreams. Underlying Subs…" at bounding box center [622, 150] width 333 height 84
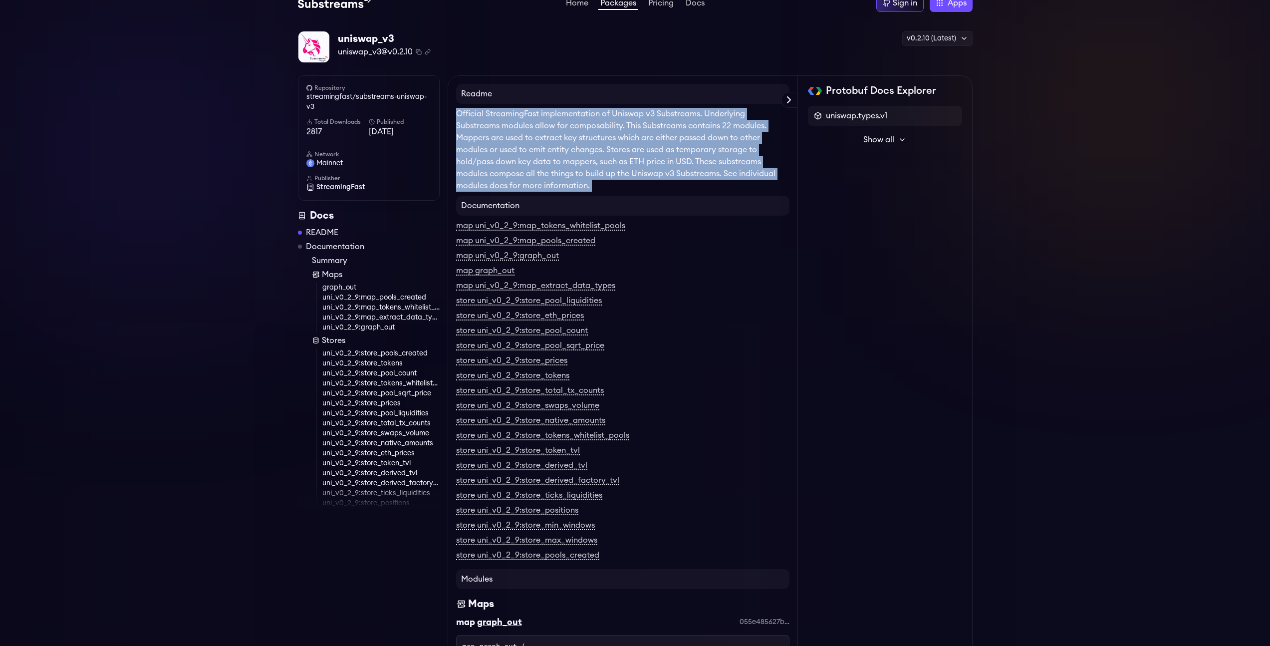
click at [660, 182] on p "Official StreamingFast implementation of Uniswap v3 Substreams. Underlying Subs…" at bounding box center [622, 150] width 333 height 84
click at [515, 180] on p "Official StreamingFast implementation of Uniswap v3 Substreams. Underlying Subs…" at bounding box center [622, 150] width 333 height 84
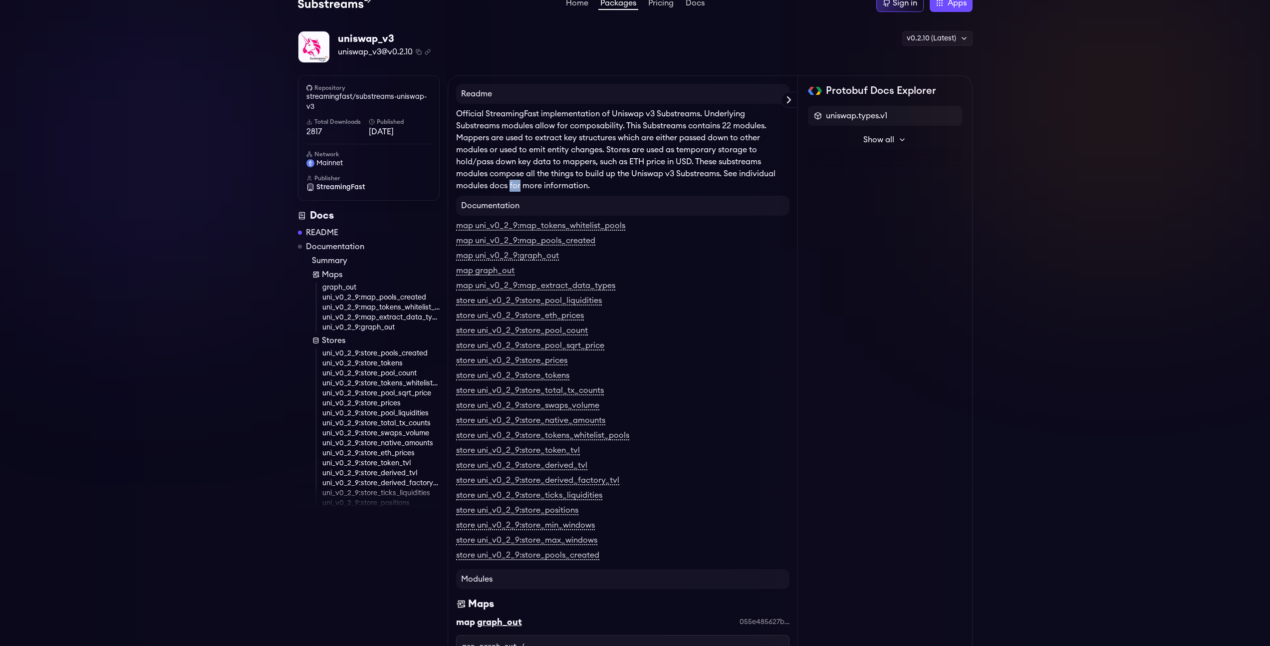
click at [515, 180] on p "Official StreamingFast implementation of Uniswap v3 Substreams. Underlying Subs…" at bounding box center [622, 150] width 333 height 84
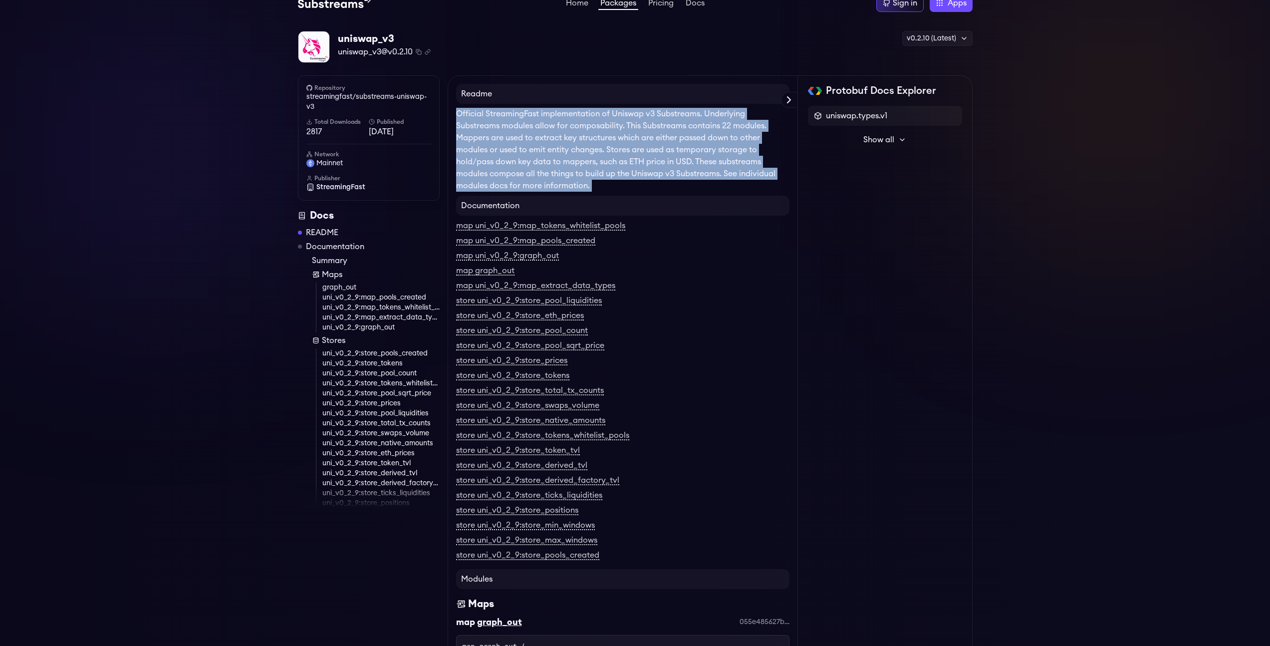
click at [515, 180] on p "Official StreamingFast implementation of Uniswap v3 Substreams. Underlying Subs…" at bounding box center [622, 150] width 333 height 84
click at [568, 177] on p "Official StreamingFast implementation of Uniswap v3 Substreams. Underlying Subs…" at bounding box center [622, 150] width 333 height 84
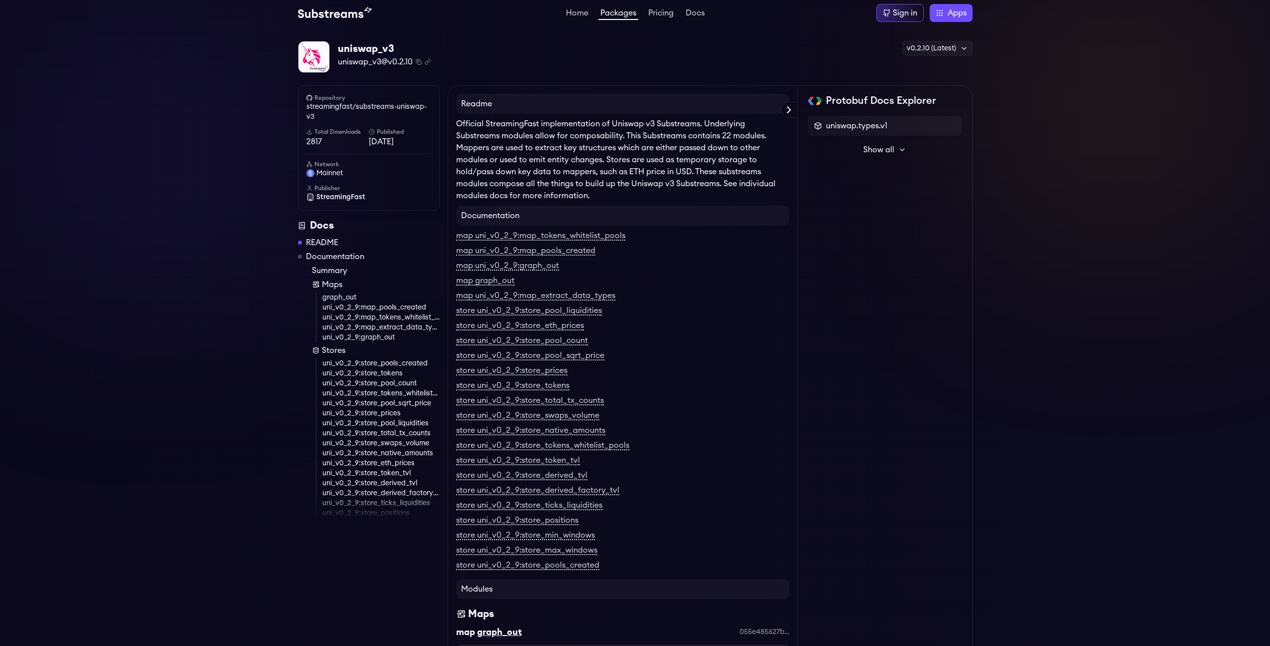
scroll to position [0, 0]
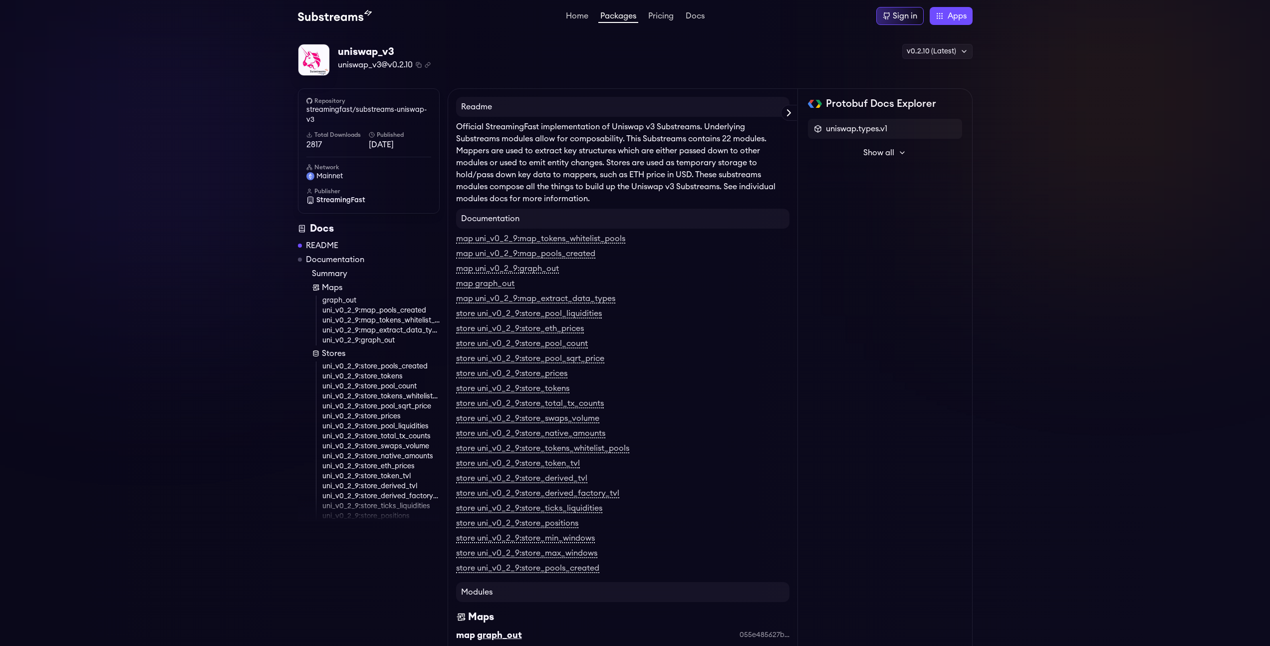
drag, startPoint x: 413, startPoint y: 145, endPoint x: 282, endPoint y: 130, distance: 131.1
click at [630, 191] on p "Official StreamingFast implementation of Uniswap v3 Substreams. Underlying Subs…" at bounding box center [622, 163] width 333 height 84
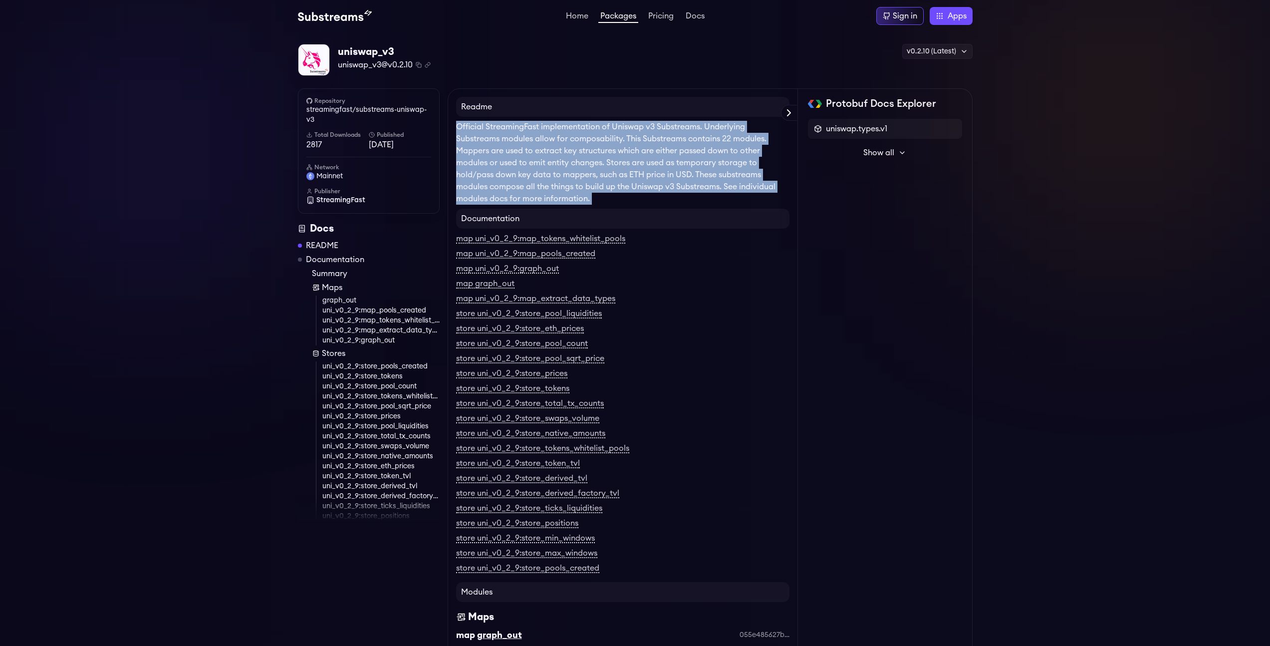
click at [630, 191] on p "Official StreamingFast implementation of Uniswap v3 Substreams. Underlying Subs…" at bounding box center [622, 163] width 333 height 84
click at [644, 177] on p "Official StreamingFast implementation of Uniswap v3 Substreams. Underlying Subs…" at bounding box center [622, 163] width 333 height 84
